Goal: Complete application form

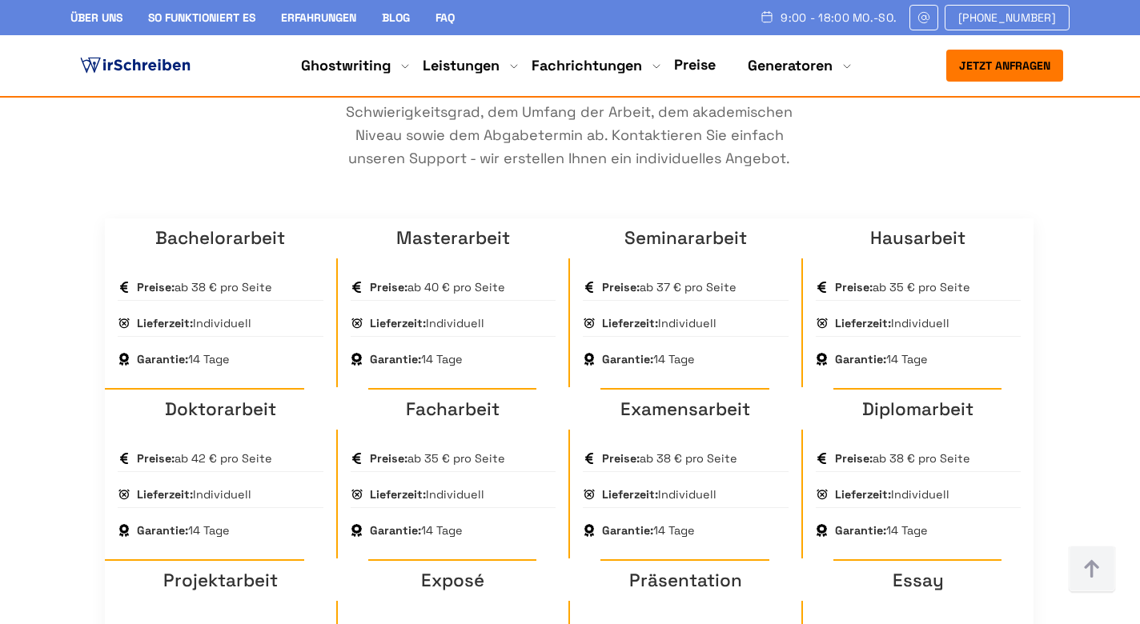
scroll to position [1135, 0]
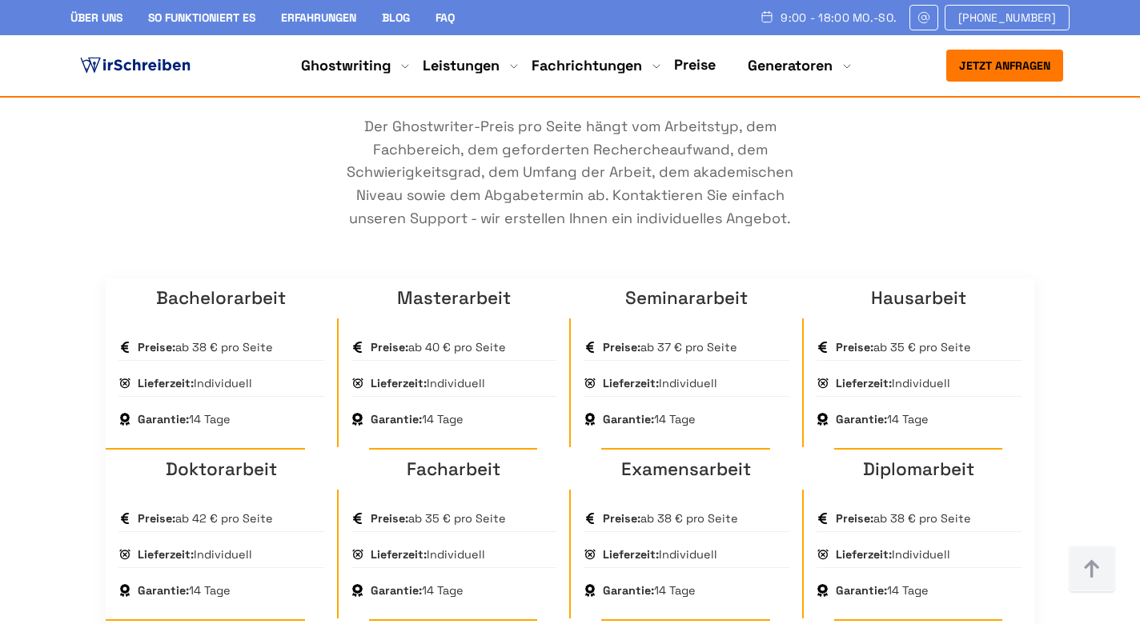
scroll to position [1073, 0]
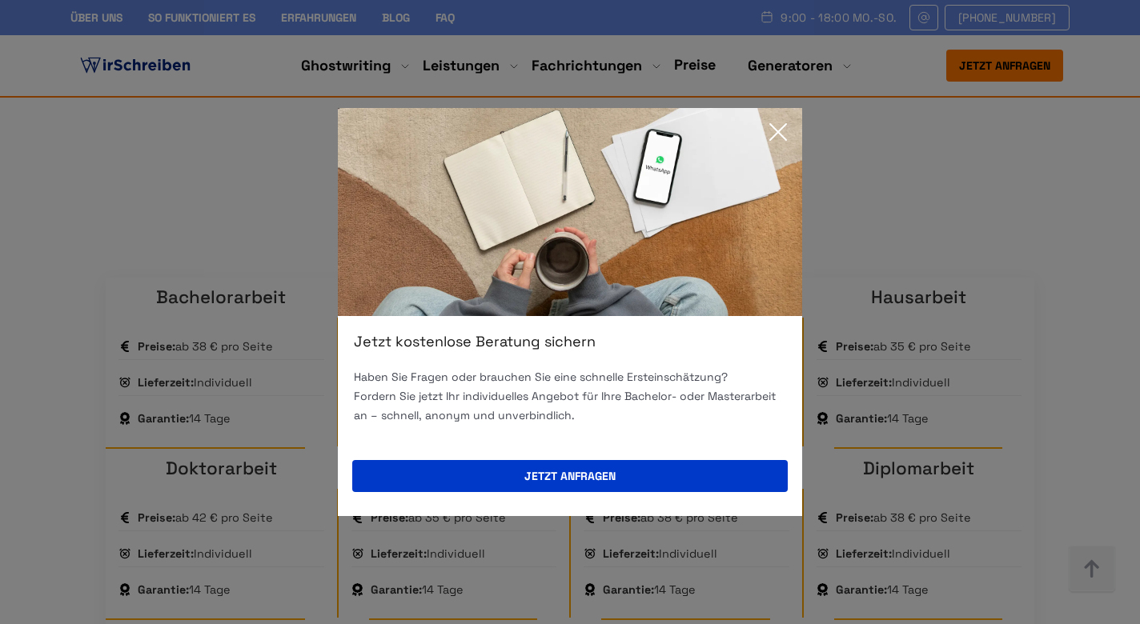
click at [778, 131] on icon at bounding box center [778, 132] width 16 height 16
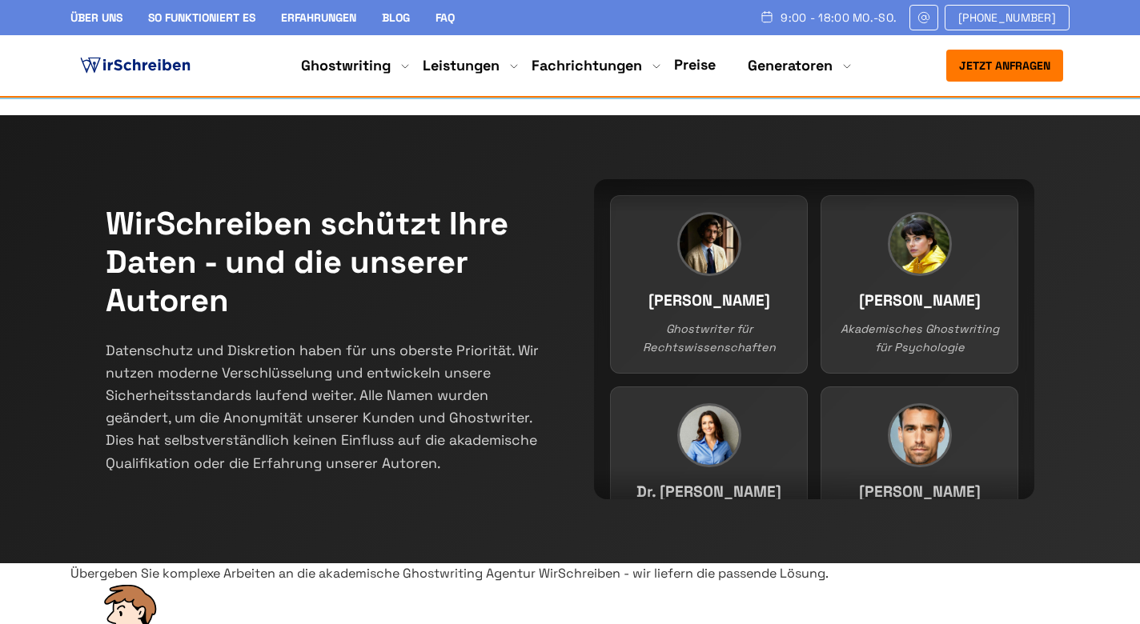
scroll to position [300, 0]
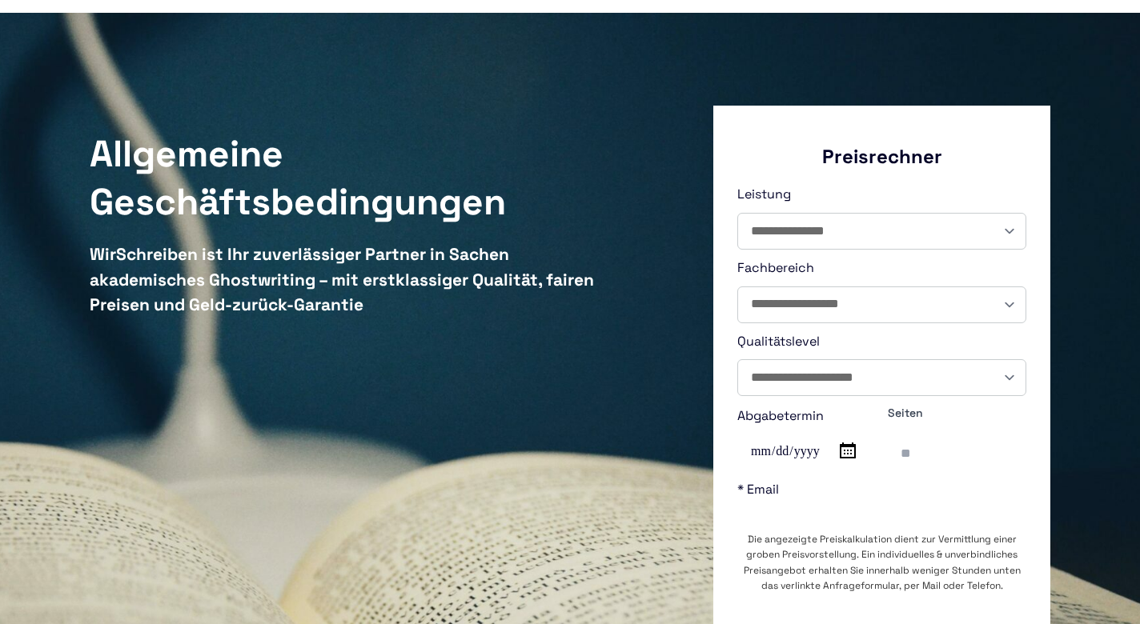
scroll to position [106, 0]
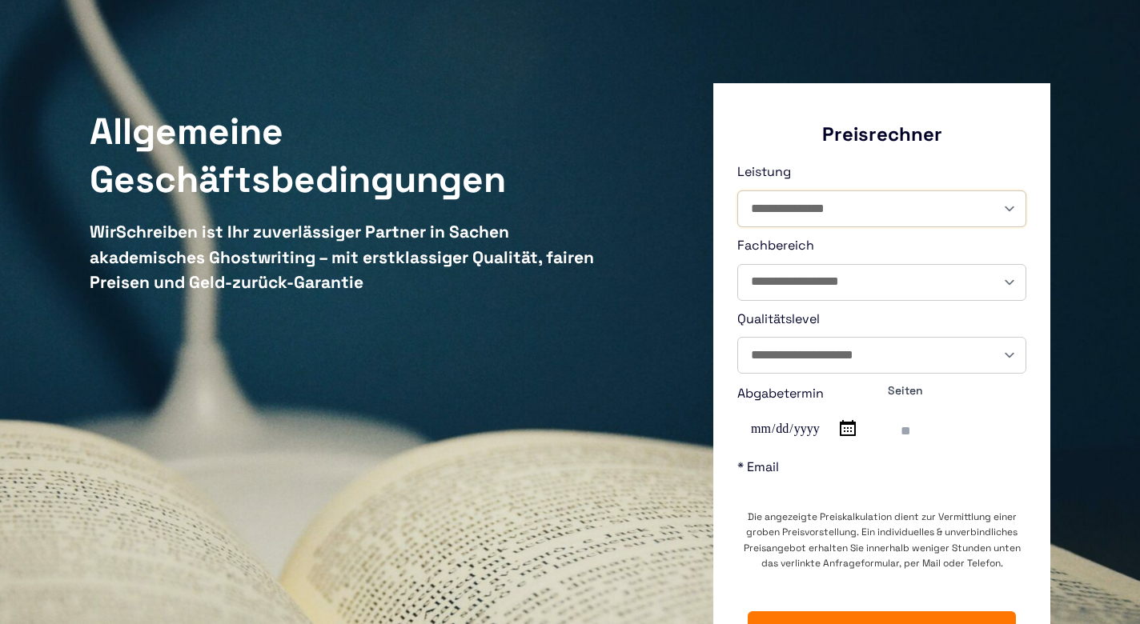
select select "**********"
select select "*******"
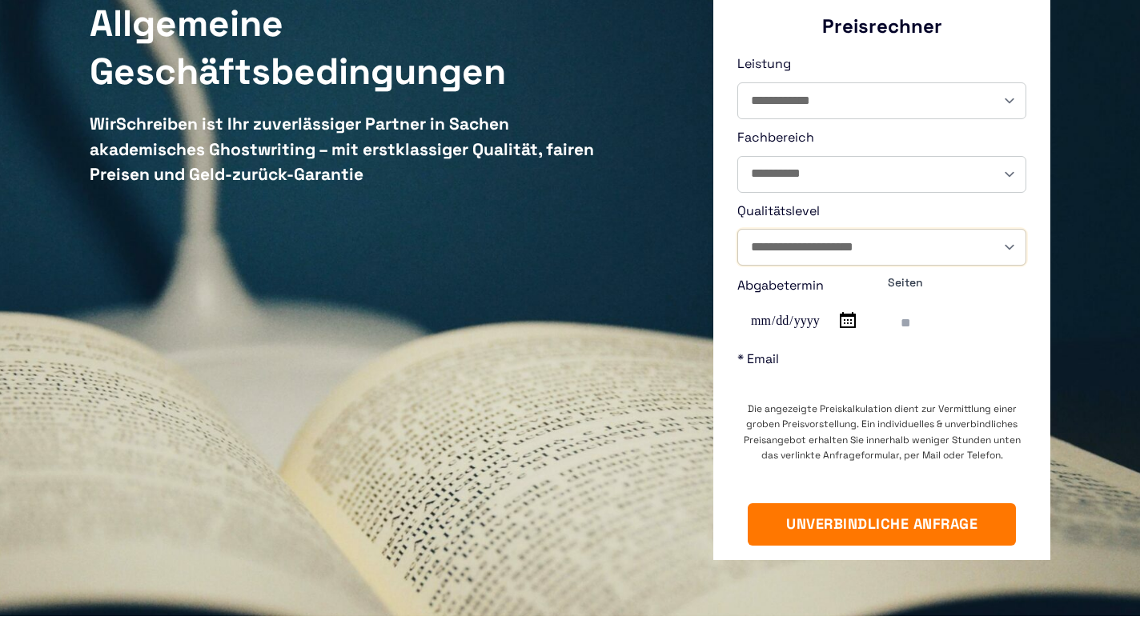
scroll to position [215, 0]
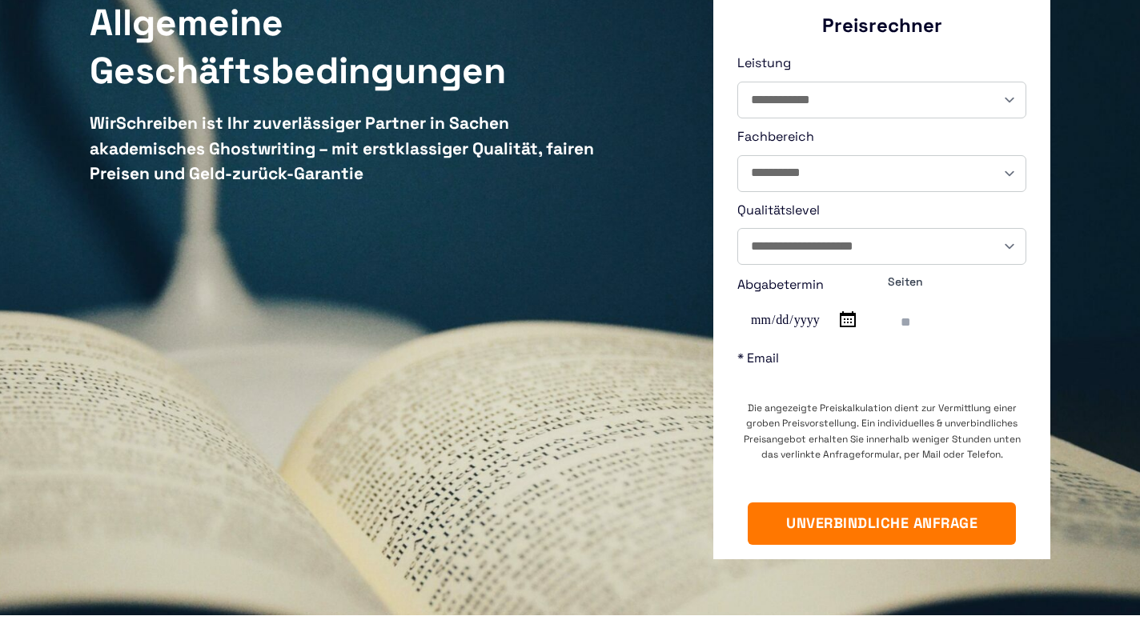
click at [821, 319] on input "Abgabetermin" at bounding box center [799, 321] width 125 height 36
type input "**********"
click at [897, 368] on label "* Email" at bounding box center [881, 370] width 289 height 45
click at [897, 377] on input "* Email" at bounding box center [865, 384] width 256 height 14
click at [911, 324] on input "Contact form" at bounding box center [965, 323] width 154 height 34
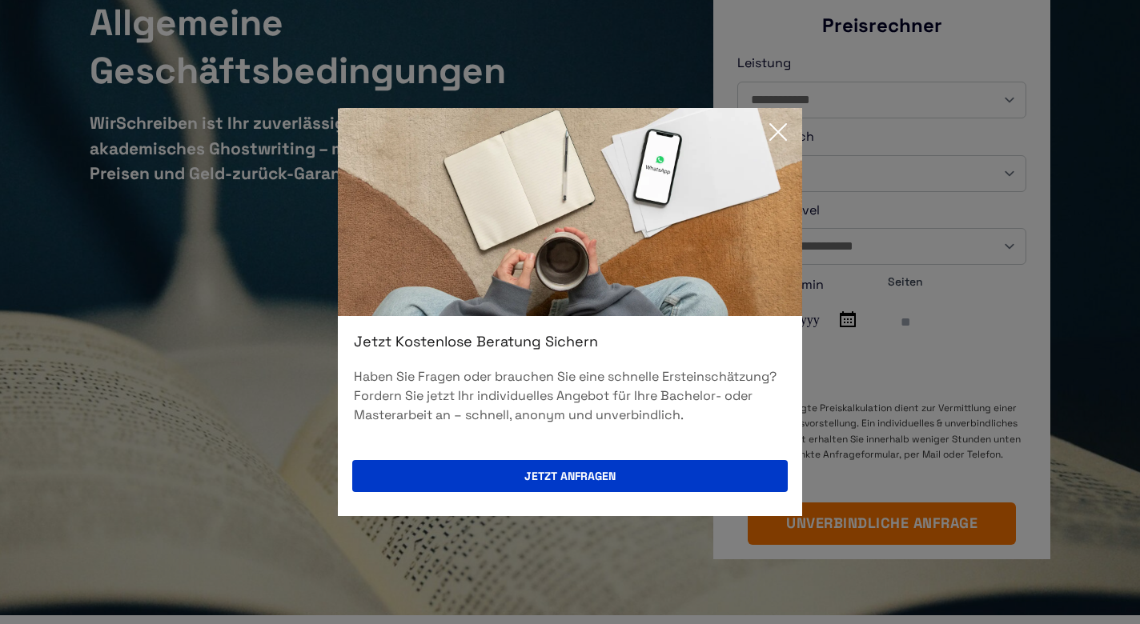
scroll to position [215, 0]
click at [781, 126] on icon at bounding box center [778, 132] width 32 height 32
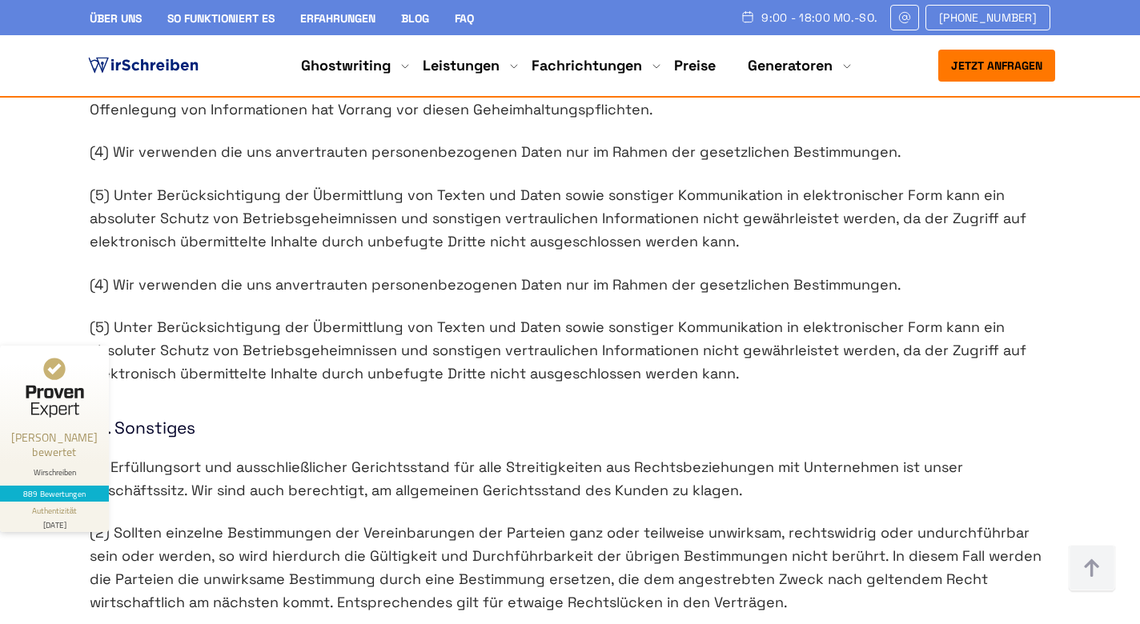
scroll to position [5494, 0]
